Goal: Task Accomplishment & Management: Manage account settings

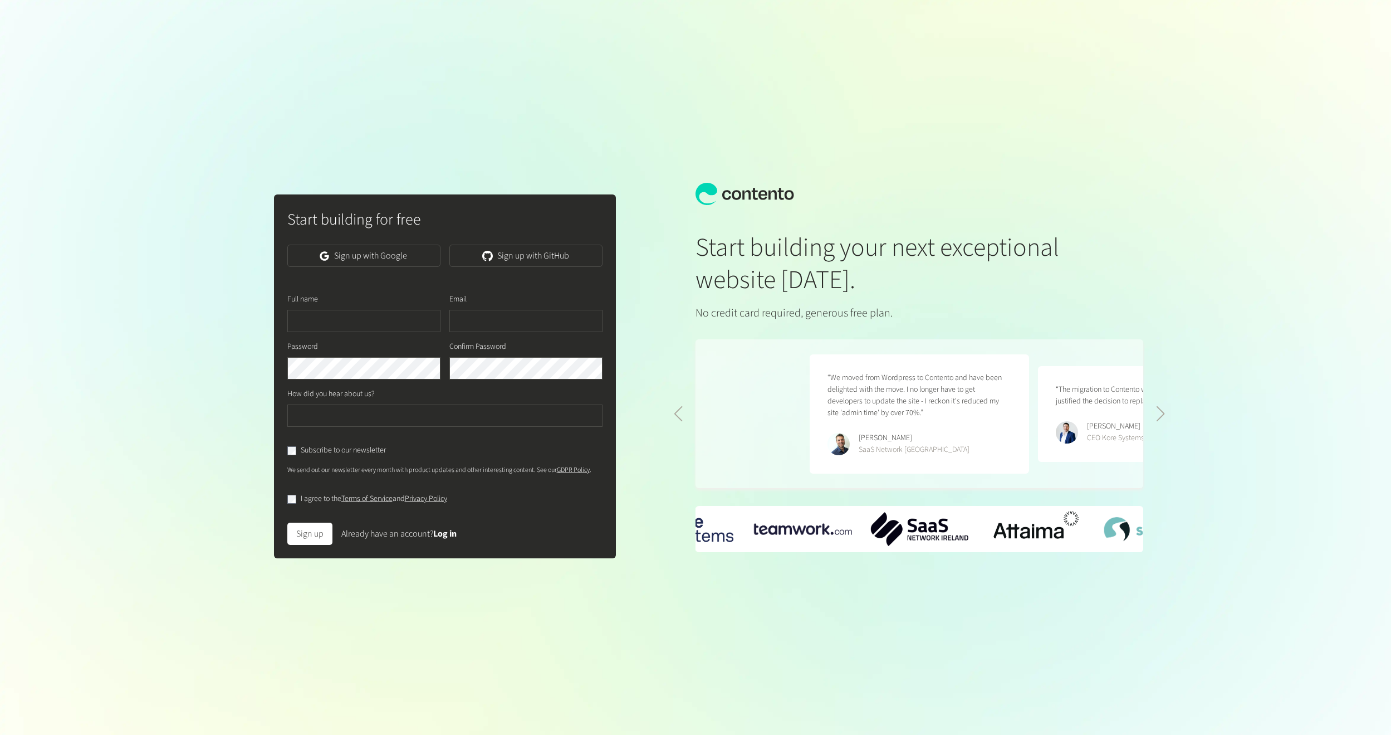
scroll to position [0, 457]
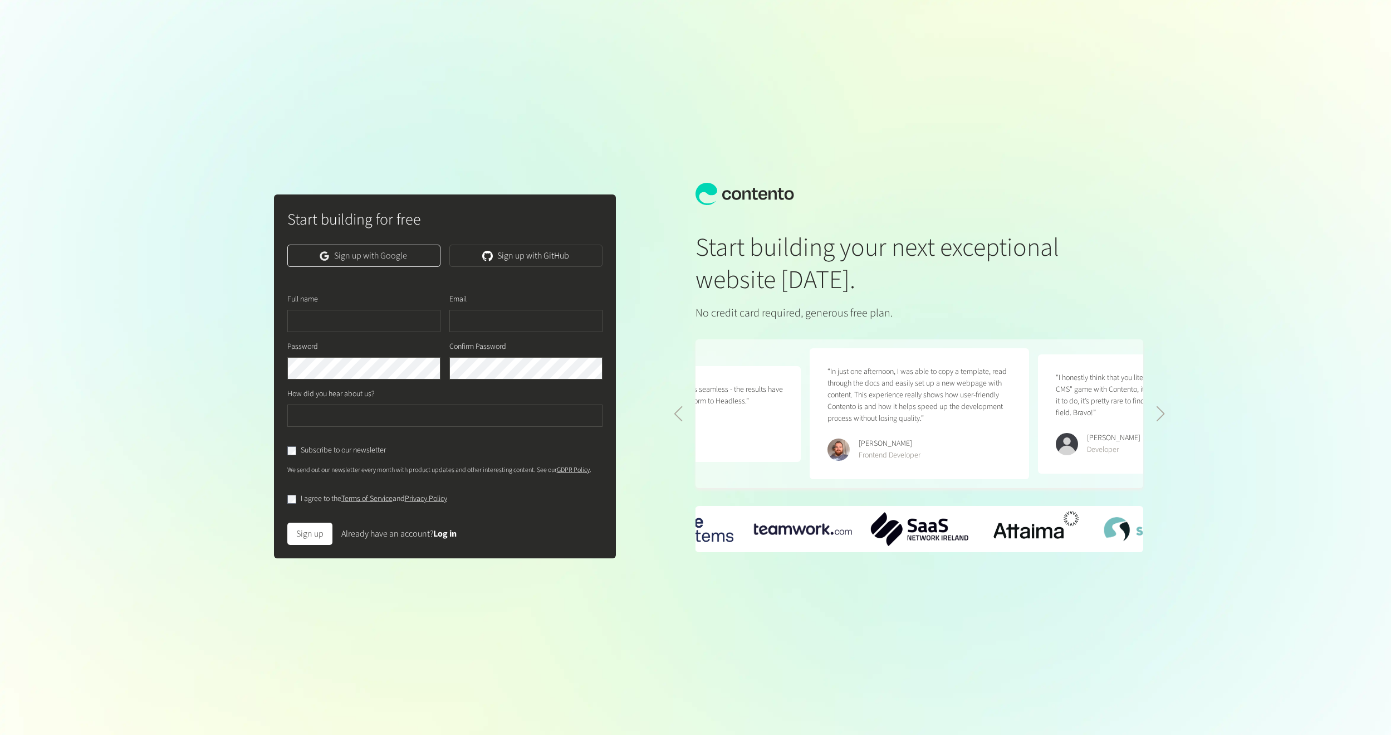
click at [346, 266] on link "Sign up with Google" at bounding box center [363, 256] width 153 height 22
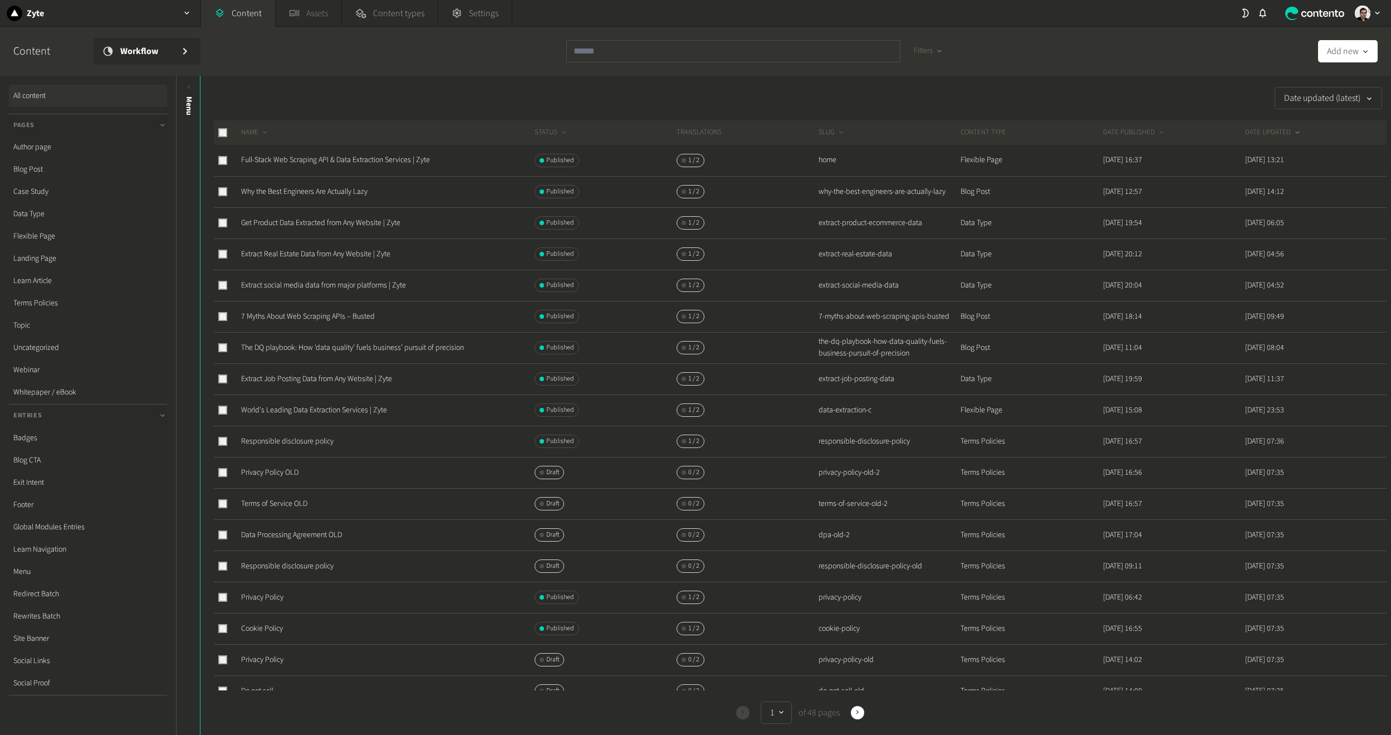
click at [316, 24] on link "Assets" at bounding box center [309, 13] width 66 height 27
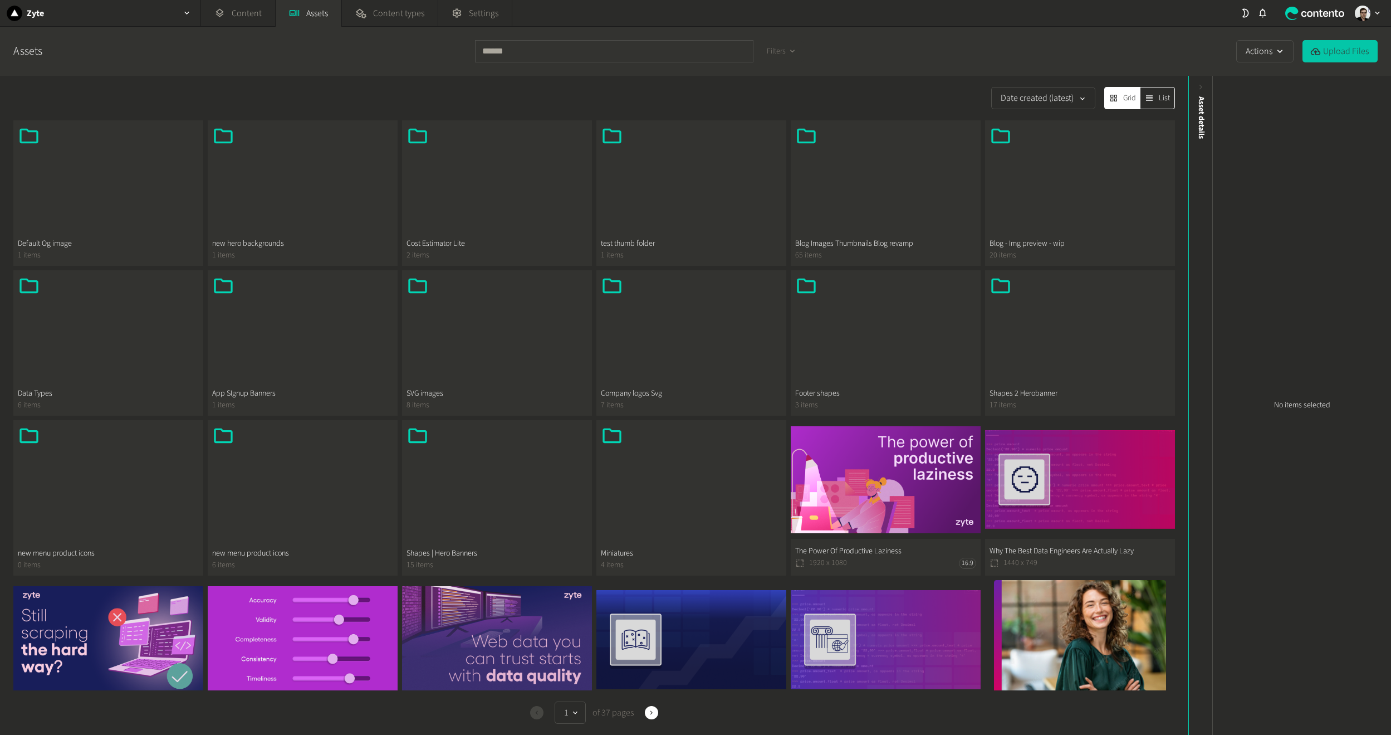
click at [1339, 52] on button "Upload Files" at bounding box center [1340, 51] width 75 height 22
click at [1341, 59] on button "Upload Files" at bounding box center [1340, 51] width 75 height 22
click at [496, 61] on input "text" at bounding box center [614, 51] width 278 height 22
type input "*******"
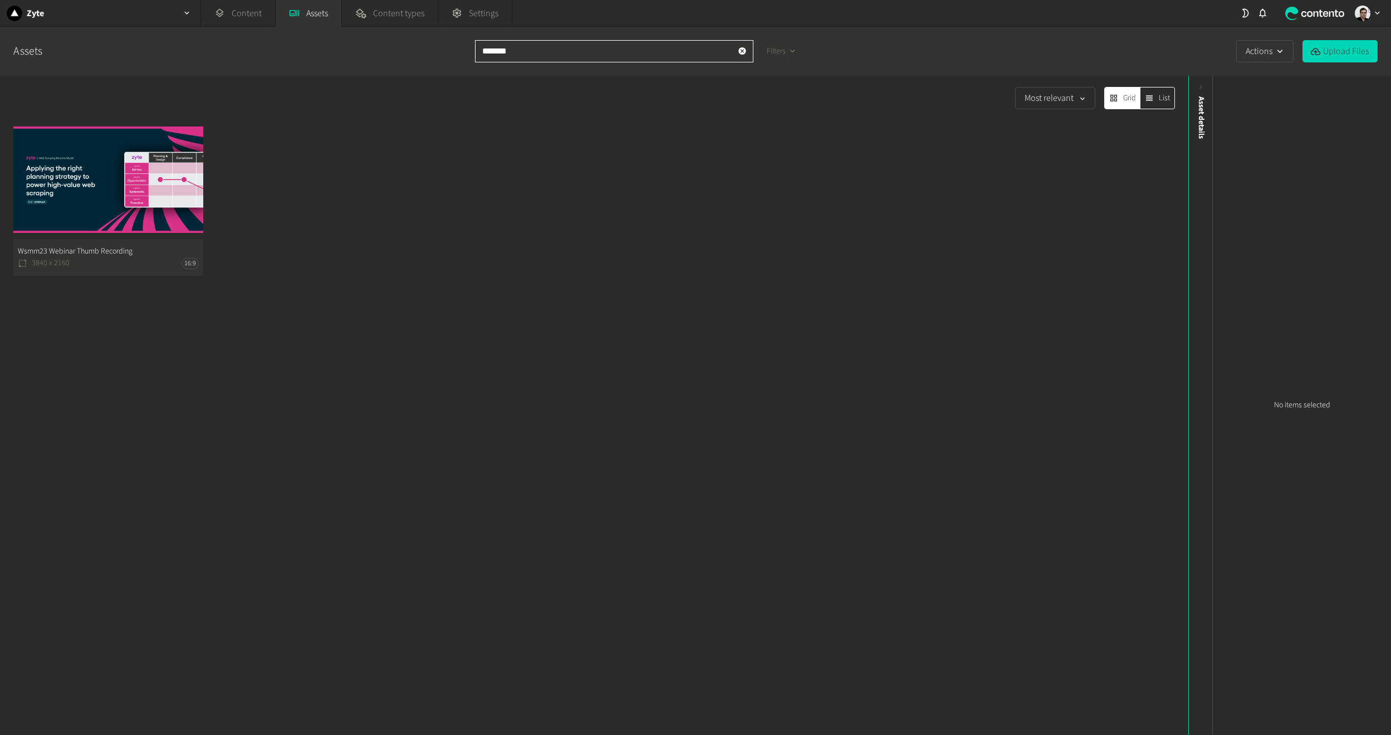
drag, startPoint x: 571, startPoint y: 46, endPoint x: 402, endPoint y: 41, distance: 169.4
click at [402, 41] on div "Assets ******* Filters Actions Upload Files" at bounding box center [695, 51] width 1391 height 49
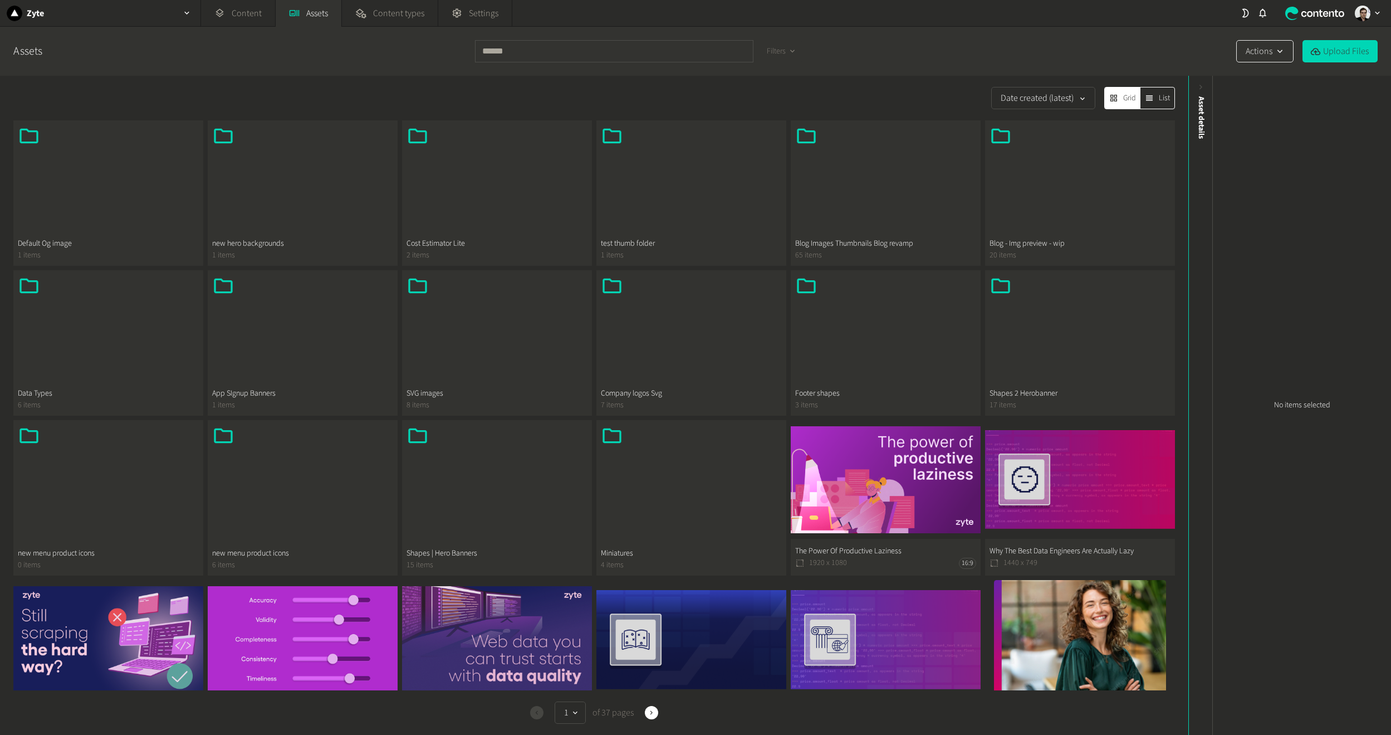
click at [1254, 56] on button "Actions" at bounding box center [1264, 51] width 57 height 22
click at [1262, 77] on button "New folder" at bounding box center [1262, 80] width 52 height 21
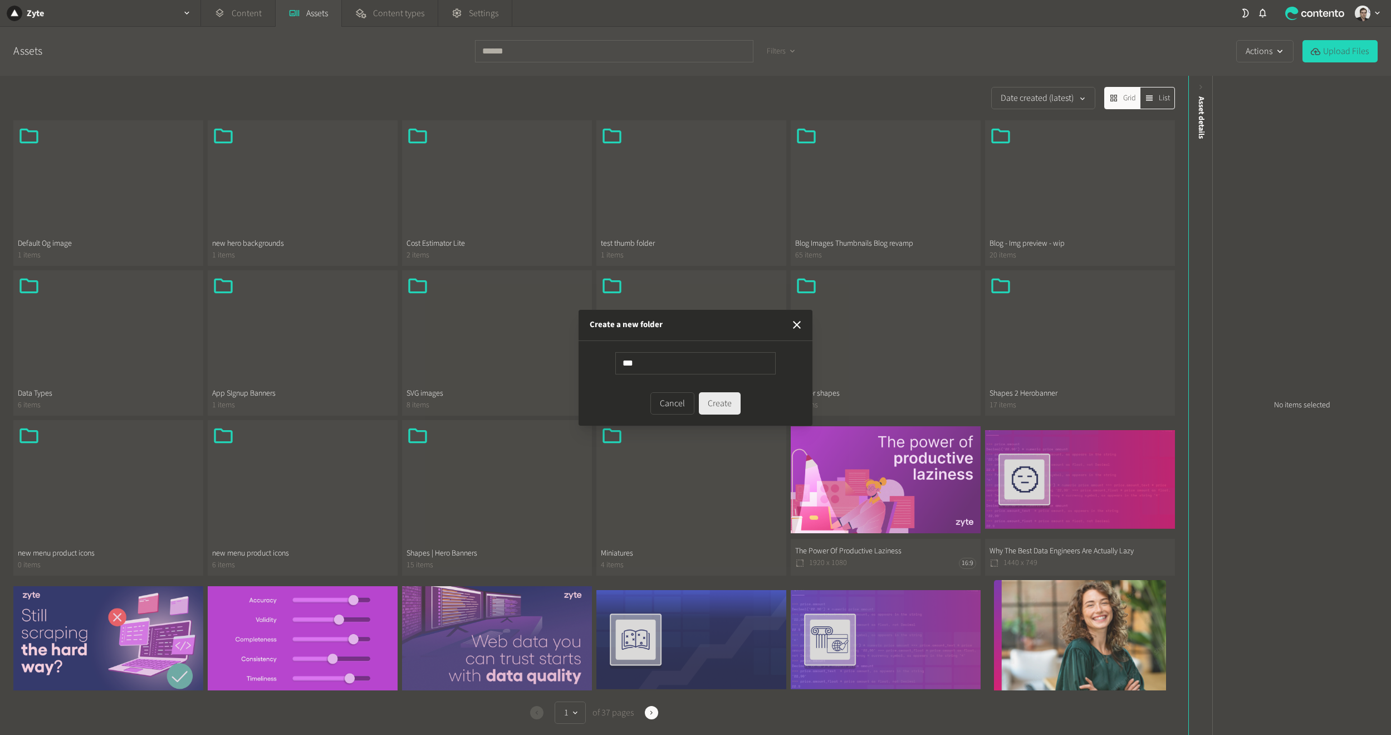
type input "***"
click at [726, 399] on button "Create" at bounding box center [720, 403] width 42 height 22
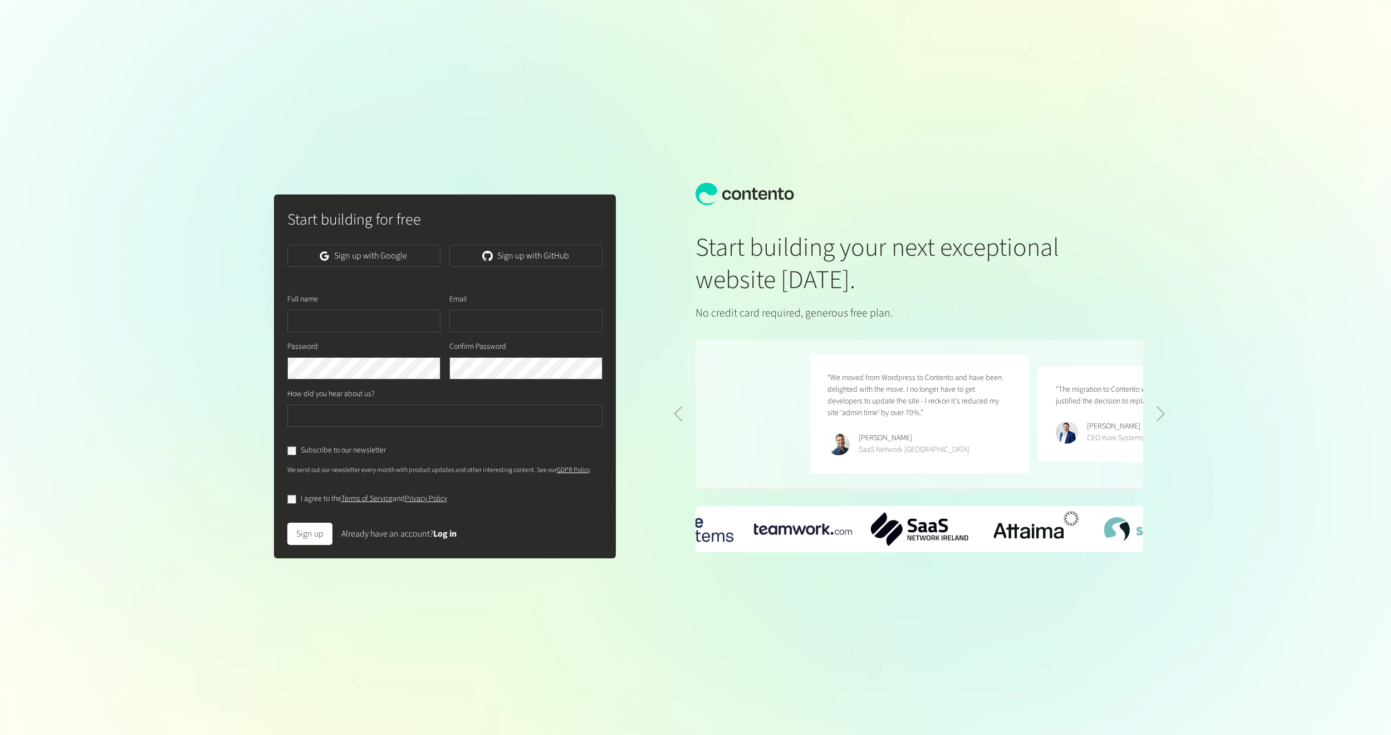
scroll to position [0, 457]
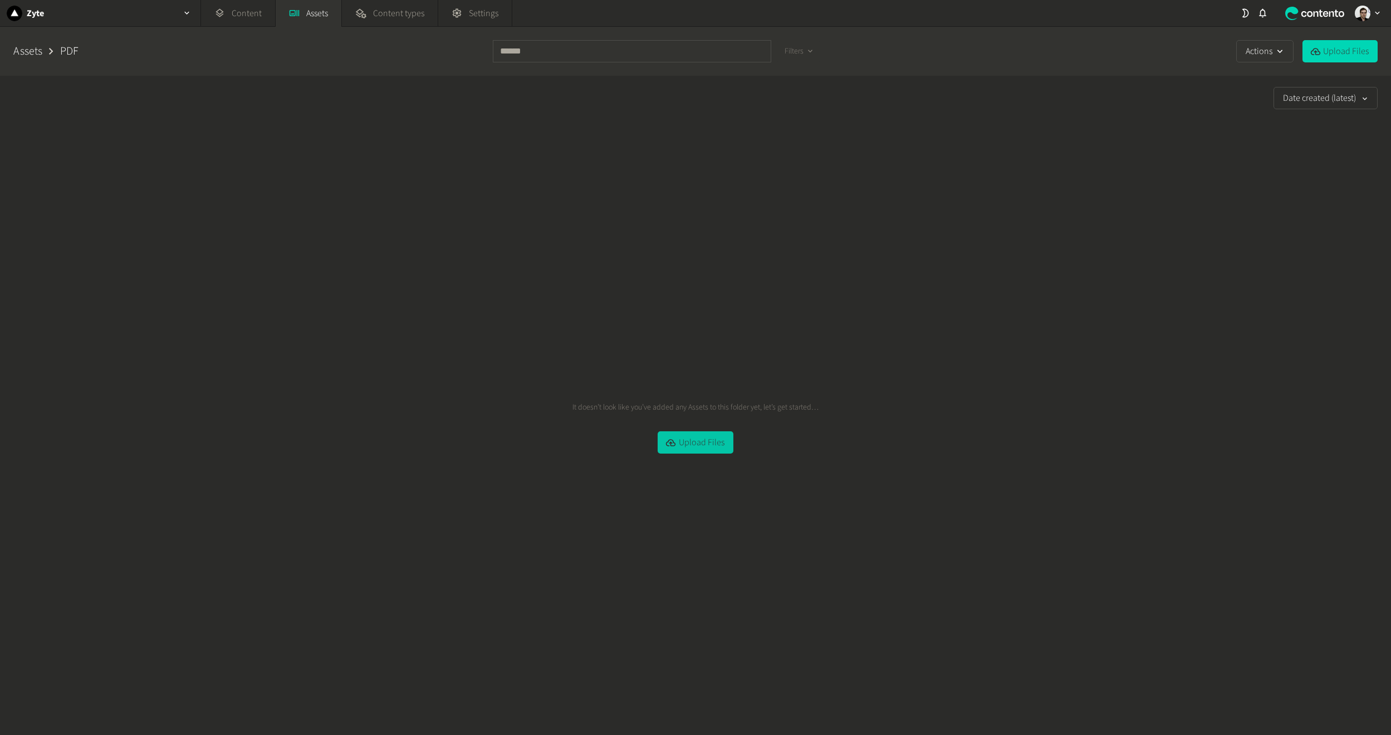
click at [686, 443] on button "Upload Files" at bounding box center [695, 442] width 75 height 22
click at [502, 316] on div "It doesn’t look like you’ve added any Assets to this folder yet, let’s get star…" at bounding box center [695, 427] width 1365 height 614
click at [59, 388] on div "It doesn’t look like you’ve added any Assets to this folder yet, let’s get star…" at bounding box center [695, 427] width 1365 height 614
click at [699, 424] on div "It doesn’t look like you’ve added any Assets to this folder yet, let’s get star…" at bounding box center [695, 427] width 1365 height 614
click at [695, 443] on button "Upload Files" at bounding box center [695, 442] width 75 height 22
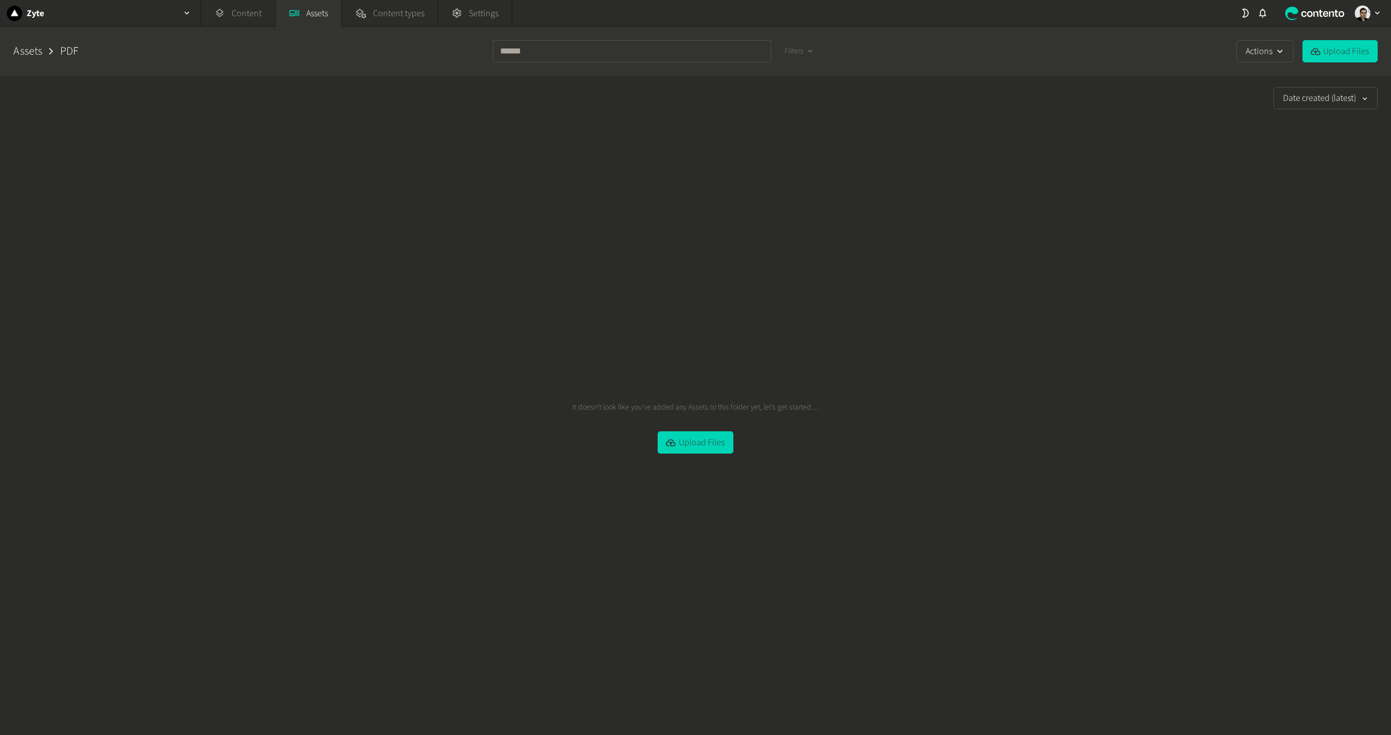
click at [52, 398] on div "It doesn’t look like you’ve added any Assets to this folder yet, let’s get star…" at bounding box center [695, 427] width 1365 height 614
click at [715, 434] on button "Upload Files" at bounding box center [695, 442] width 75 height 22
click at [1288, 414] on div "It doesn’t look like you’ve added any Assets to this folder yet, let’s get star…" at bounding box center [695, 427] width 1365 height 614
click at [1328, 46] on button "Upload Files" at bounding box center [1340, 51] width 75 height 22
